Goal: Find specific page/section: Locate item on page

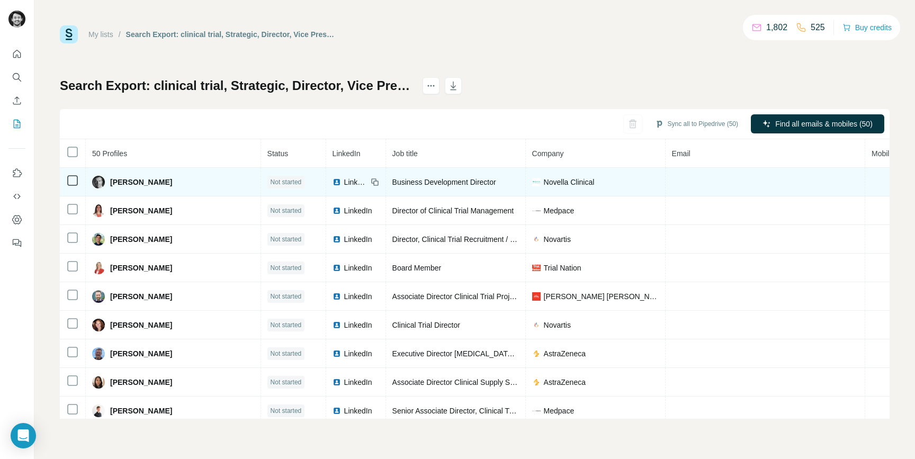
scroll to position [0, 96]
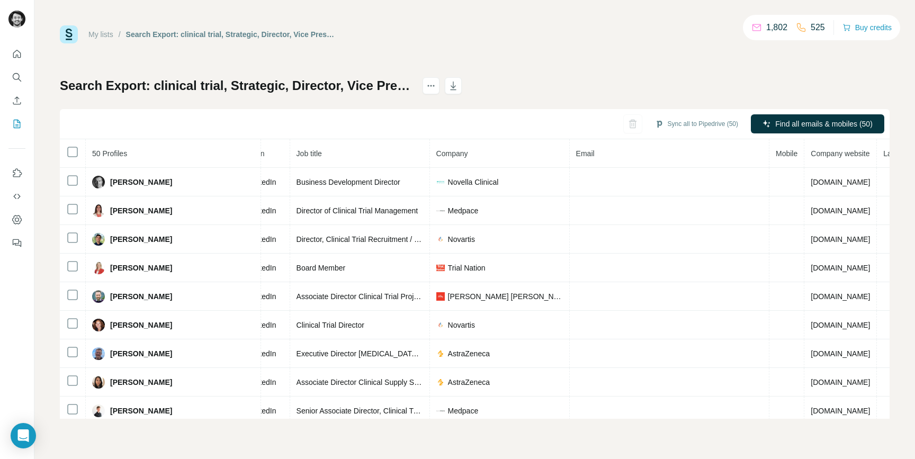
click at [592, 164] on th "Email" at bounding box center [670, 153] width 200 height 29
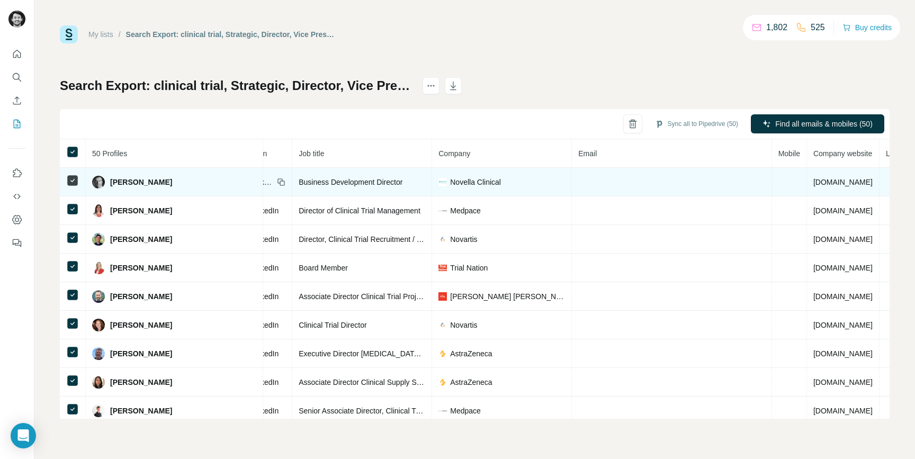
scroll to position [0, 0]
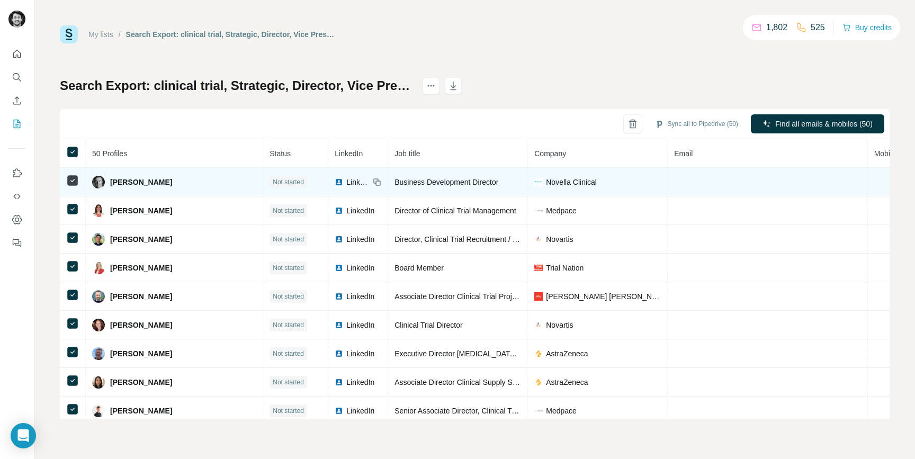
click at [346, 181] on span "LinkedIn" at bounding box center [357, 182] width 23 height 11
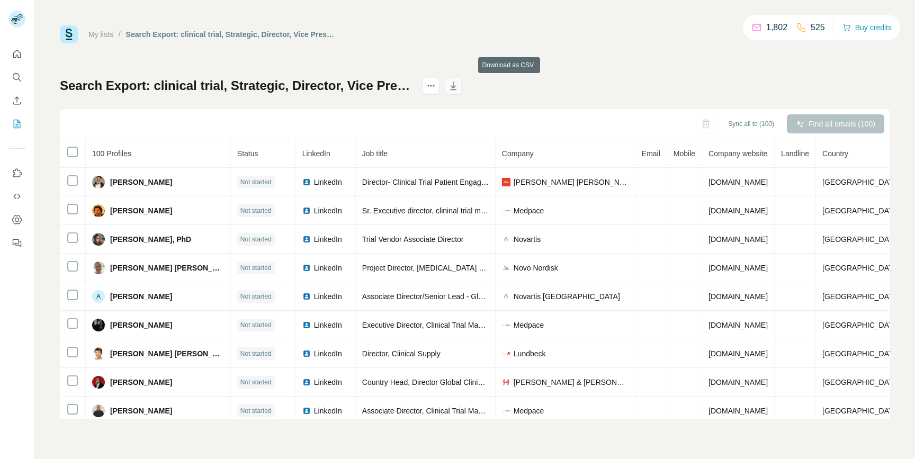
click at [459, 84] on icon "button" at bounding box center [453, 86] width 11 height 11
